Goal: Information Seeking & Learning: Check status

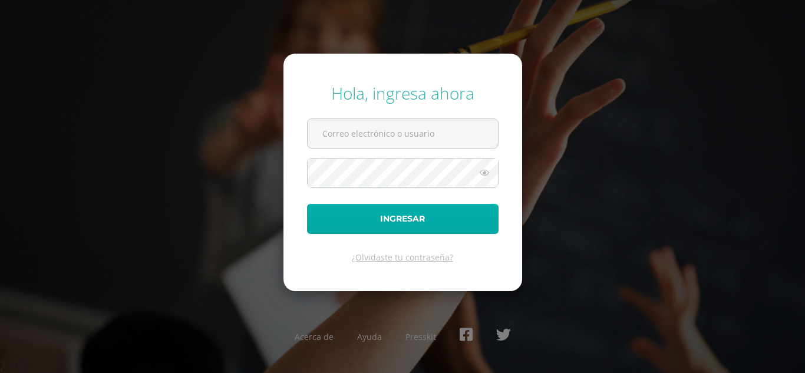
type input "[EMAIL_ADDRESS][DOMAIN_NAME]"
click at [393, 216] on button "Ingresar" at bounding box center [403, 219] width 192 height 30
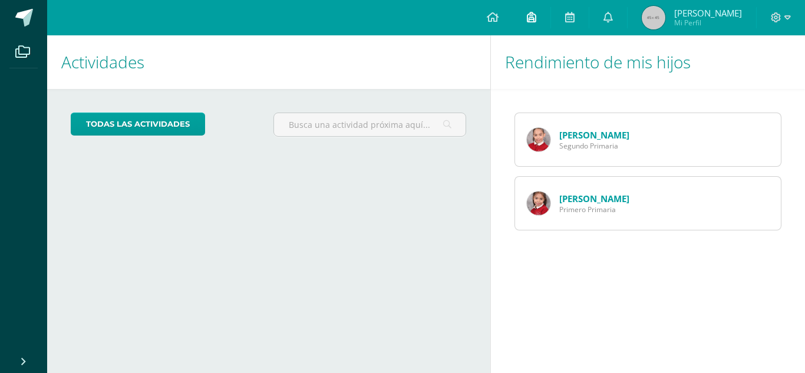
click at [537, 21] on icon at bounding box center [531, 17] width 9 height 11
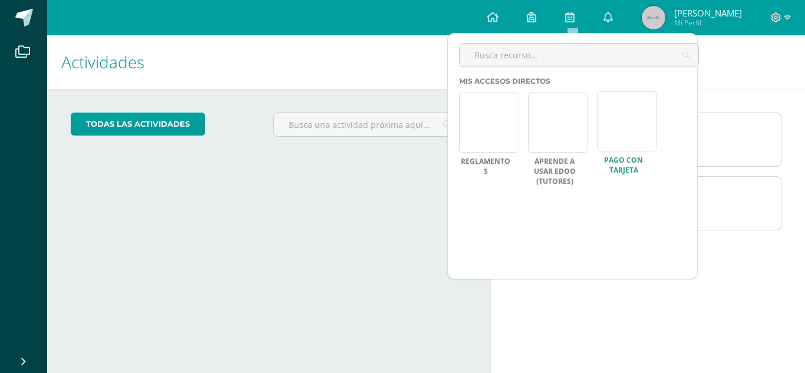
click at [630, 119] on link at bounding box center [627, 121] width 60 height 60
click at [619, 126] on link at bounding box center [627, 121] width 60 height 60
click at [790, 17] on icon at bounding box center [788, 17] width 6 height 4
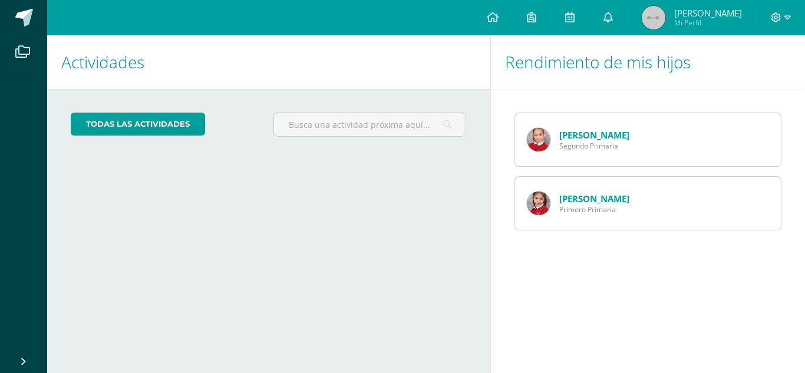
click at [320, 208] on div "Actividades Mis hijos todas las Actividades No tienes actividades Échale un vis…" at bounding box center [266, 204] width 448 height 338
click at [576, 144] on span "Segundo Primaria" at bounding box center [595, 146] width 70 height 10
click at [575, 130] on link "Sara Valenzuela" at bounding box center [595, 135] width 70 height 12
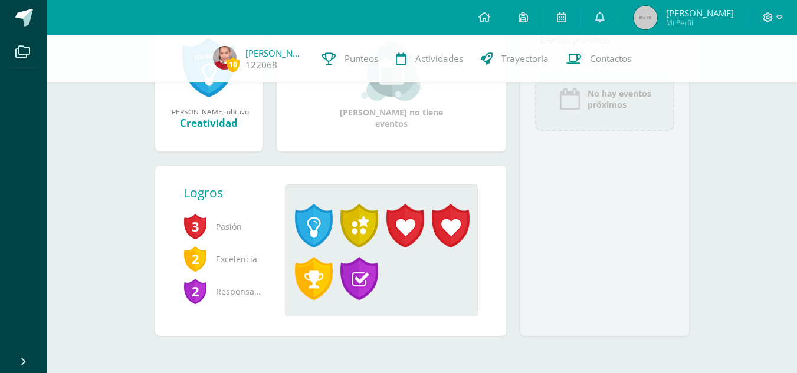
scroll to position [203, 0]
click at [356, 58] on span "Punteos" at bounding box center [361, 58] width 34 height 12
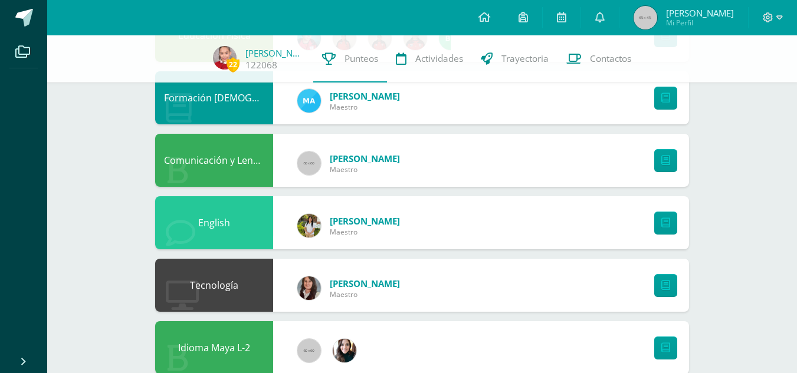
scroll to position [366, 0]
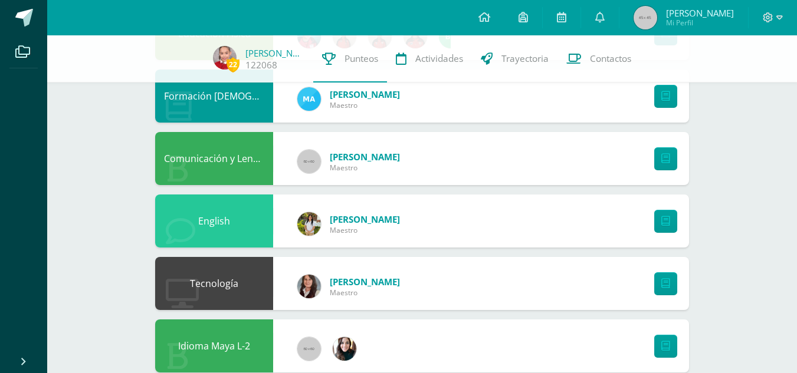
click at [224, 228] on div "English" at bounding box center [214, 221] width 118 height 53
click at [666, 222] on icon at bounding box center [665, 221] width 9 height 10
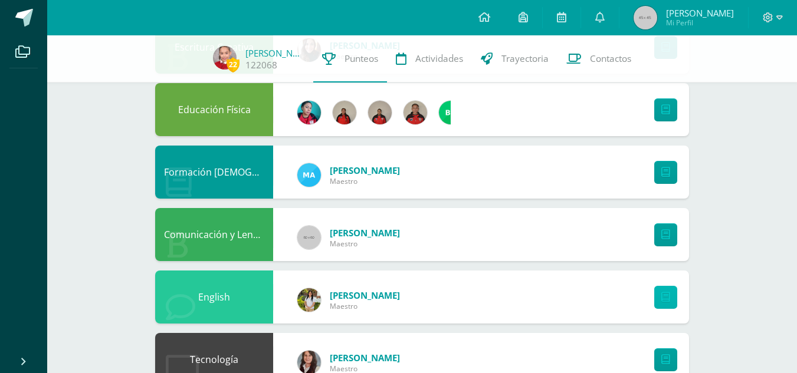
scroll to position [288, 0]
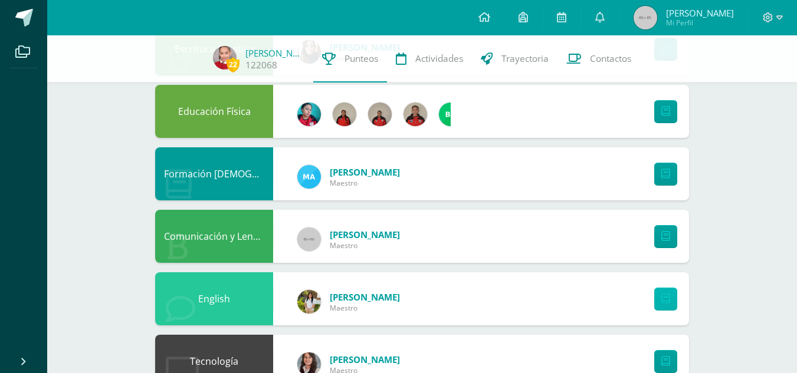
click at [658, 303] on link at bounding box center [665, 299] width 23 height 23
click at [778, 18] on icon at bounding box center [779, 17] width 6 height 11
click at [738, 80] on span "Cerrar sesión" at bounding box center [741, 79] width 53 height 11
